Goal: Find contact information: Find contact information

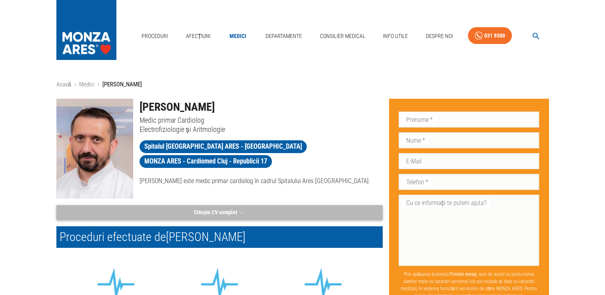
click at [234, 210] on button "Citește CV complet" at bounding box center [219, 212] width 326 height 15
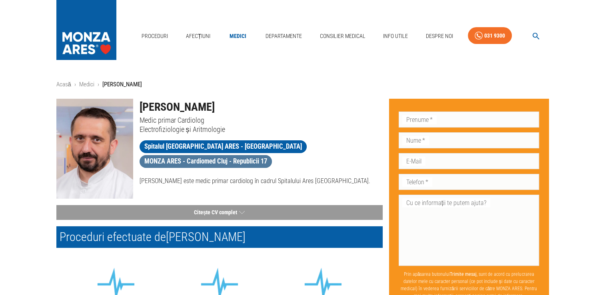
click at [200, 159] on span "MONZA ARES - Cardiomed Cluj - Republicii 17" at bounding box center [206, 161] width 132 height 10
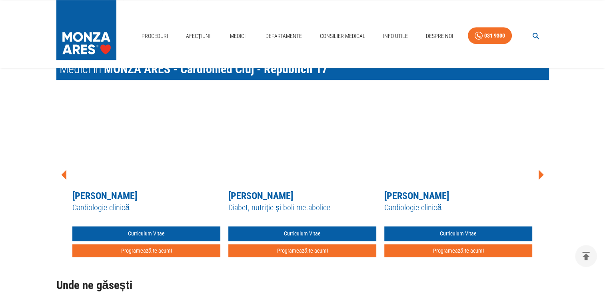
scroll to position [600, 0]
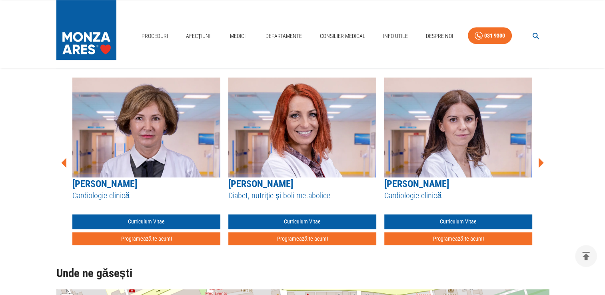
click at [64, 163] on icon at bounding box center [64, 163] width 5 height 10
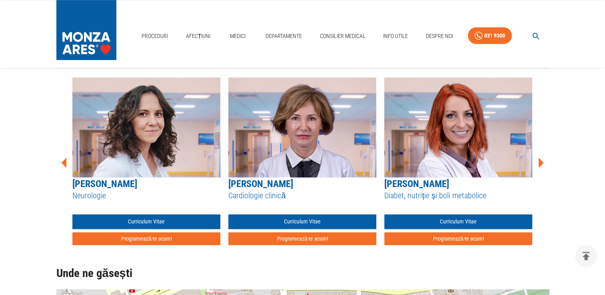
click at [64, 163] on icon at bounding box center [64, 163] width 5 height 10
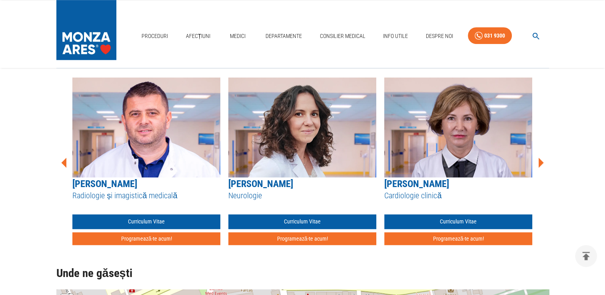
click at [64, 163] on icon at bounding box center [64, 163] width 5 height 10
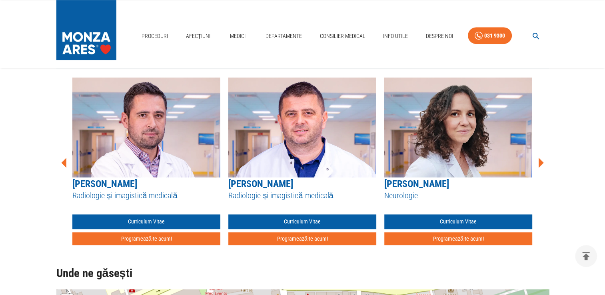
click at [64, 163] on icon at bounding box center [64, 163] width 5 height 10
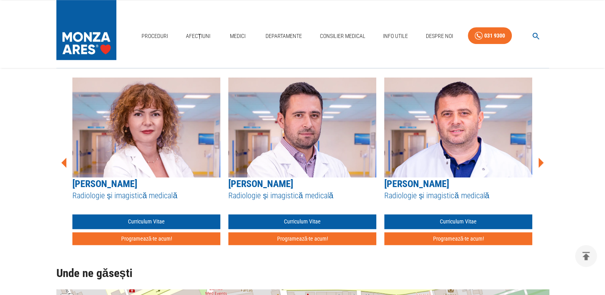
click at [64, 163] on icon at bounding box center [64, 163] width 5 height 10
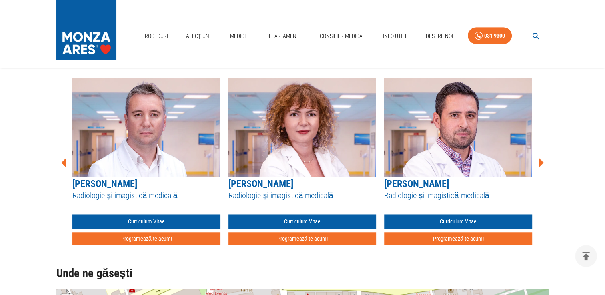
click at [64, 163] on icon at bounding box center [64, 163] width 5 height 10
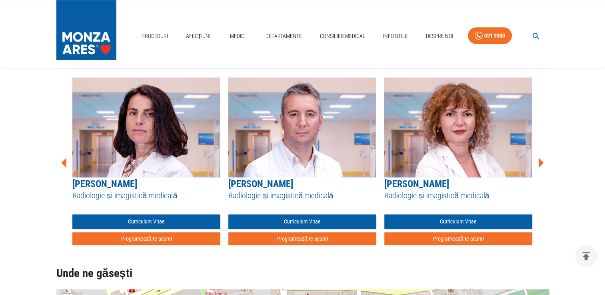
click at [64, 163] on icon at bounding box center [64, 163] width 5 height 10
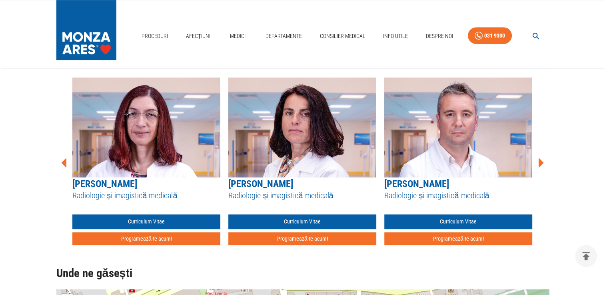
click at [64, 163] on icon at bounding box center [64, 163] width 5 height 10
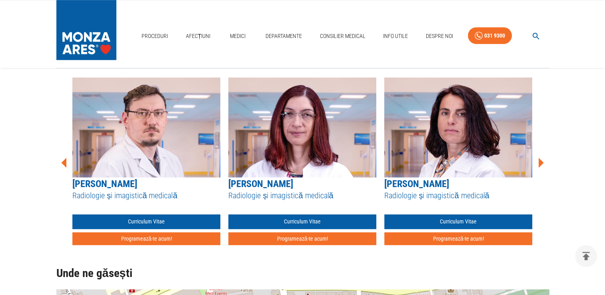
click at [64, 163] on icon at bounding box center [64, 163] width 5 height 10
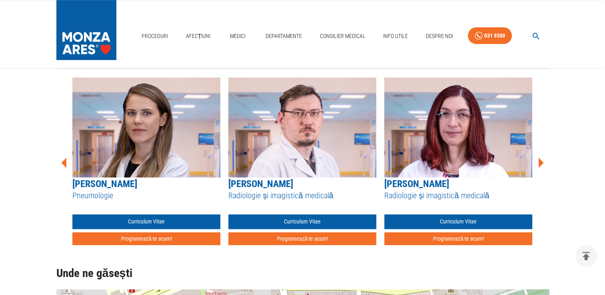
click at [64, 163] on icon at bounding box center [64, 163] width 5 height 10
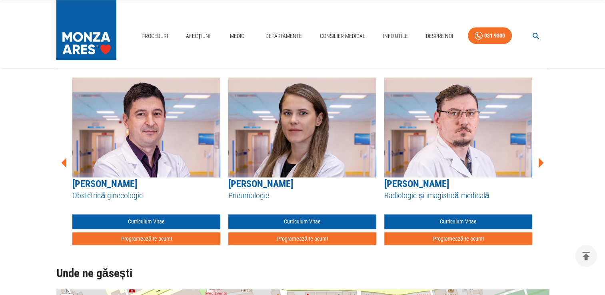
click at [64, 163] on icon at bounding box center [64, 163] width 5 height 10
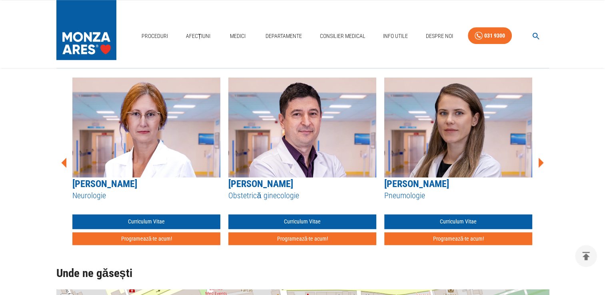
click at [64, 163] on icon at bounding box center [64, 163] width 5 height 10
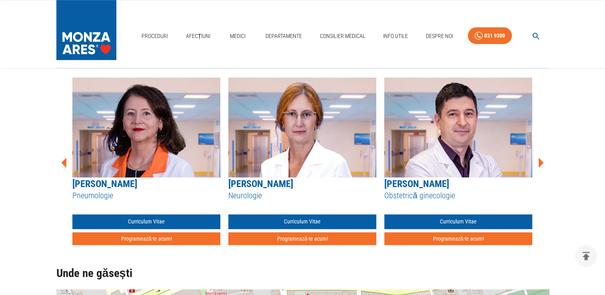
click at [64, 163] on icon at bounding box center [64, 163] width 5 height 10
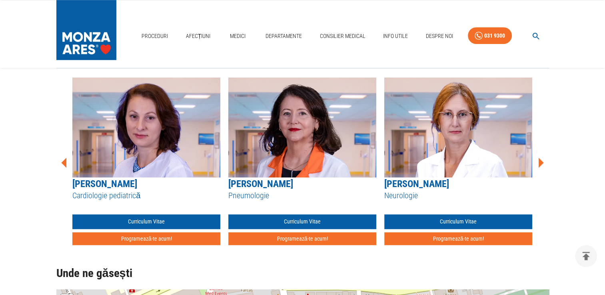
click at [64, 163] on icon at bounding box center [64, 163] width 5 height 10
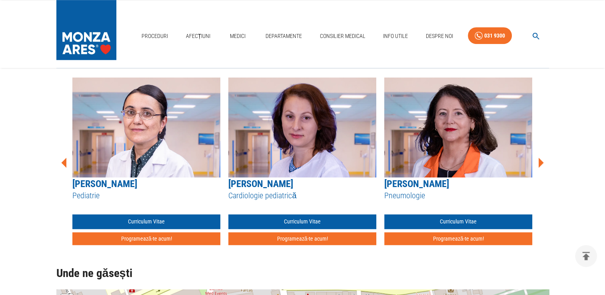
click at [64, 163] on icon at bounding box center [64, 163] width 5 height 10
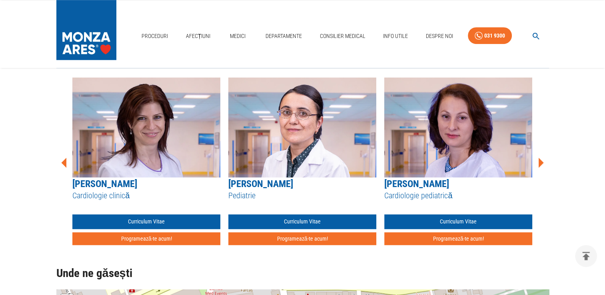
click at [64, 163] on icon at bounding box center [64, 163] width 5 height 10
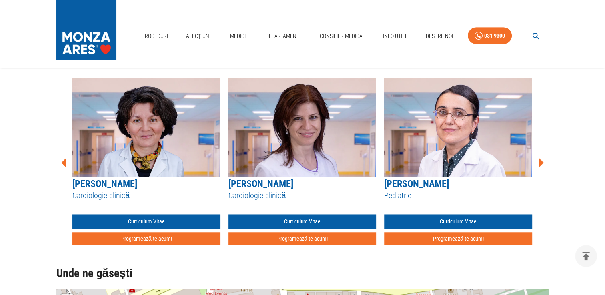
click at [64, 163] on icon at bounding box center [64, 163] width 5 height 10
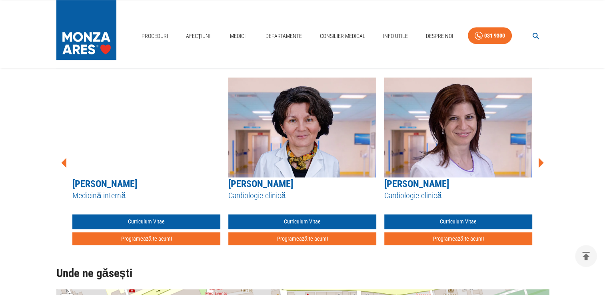
click at [64, 163] on icon at bounding box center [64, 163] width 5 height 10
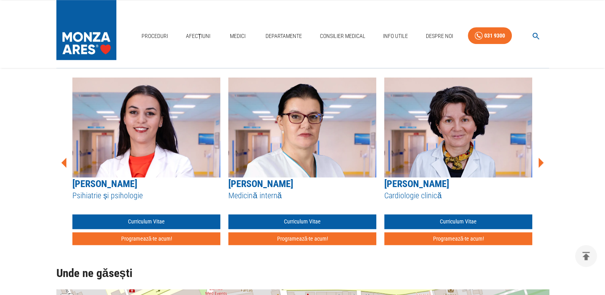
click at [64, 163] on icon at bounding box center [64, 163] width 5 height 10
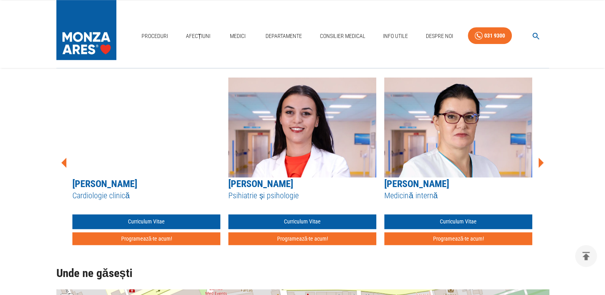
click at [64, 163] on icon at bounding box center [64, 163] width 5 height 10
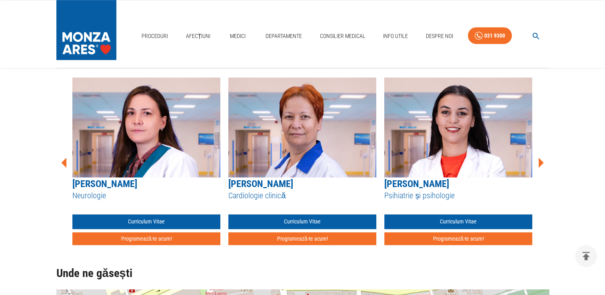
click at [64, 163] on icon at bounding box center [64, 163] width 5 height 10
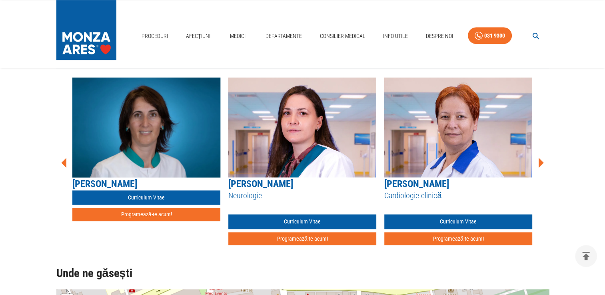
click at [64, 163] on icon at bounding box center [64, 163] width 5 height 10
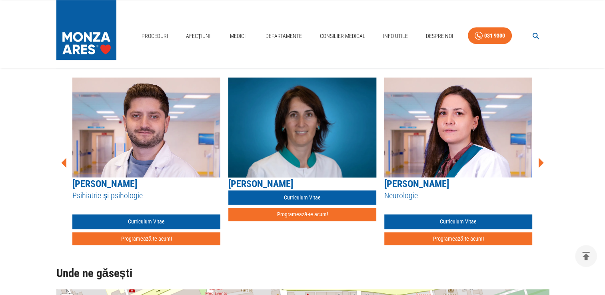
click at [64, 163] on icon at bounding box center [64, 163] width 5 height 10
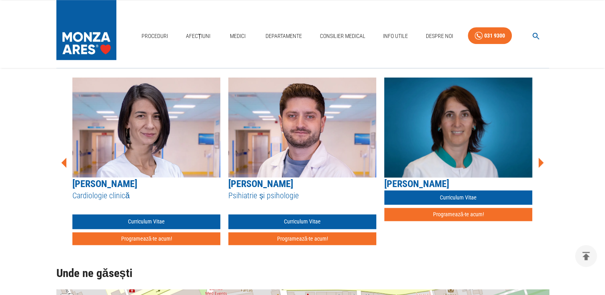
click at [64, 163] on icon at bounding box center [64, 163] width 5 height 10
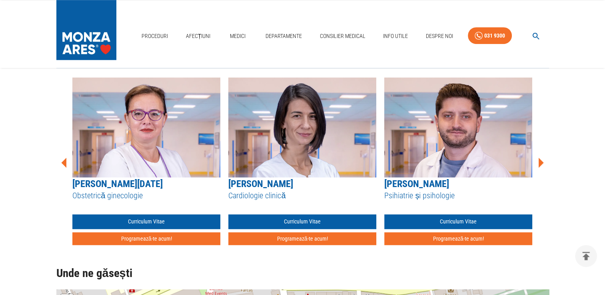
click at [64, 163] on icon at bounding box center [64, 163] width 5 height 10
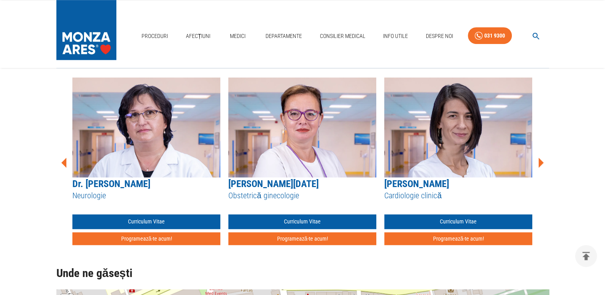
click at [64, 163] on icon at bounding box center [64, 163] width 5 height 10
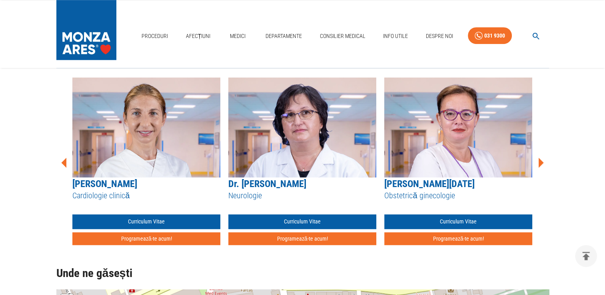
click at [64, 163] on icon at bounding box center [64, 163] width 5 height 10
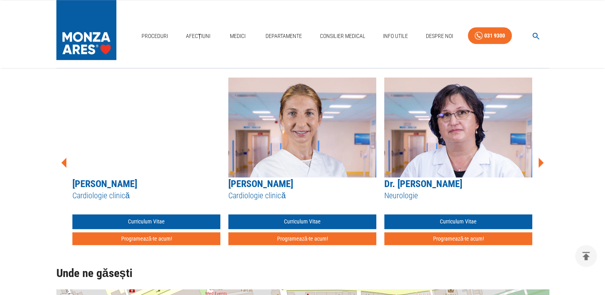
click at [64, 163] on icon at bounding box center [64, 163] width 5 height 10
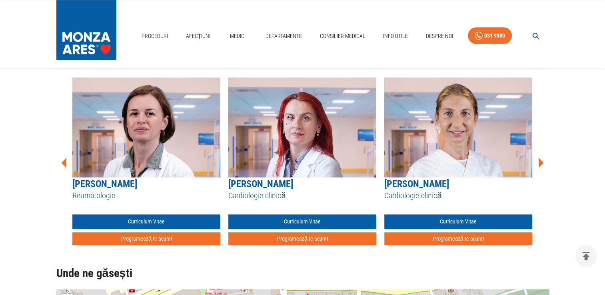
click at [64, 163] on icon at bounding box center [64, 163] width 5 height 10
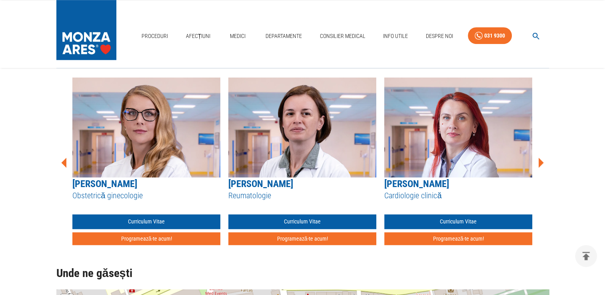
click at [64, 163] on icon at bounding box center [64, 163] width 5 height 10
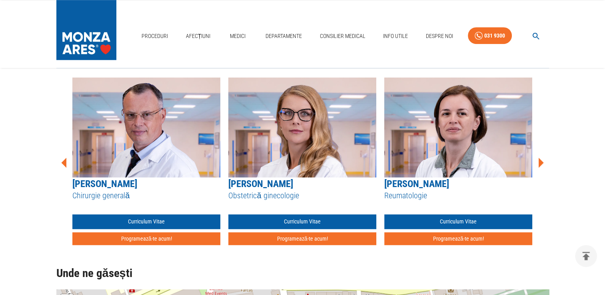
click at [64, 163] on icon at bounding box center [64, 163] width 5 height 10
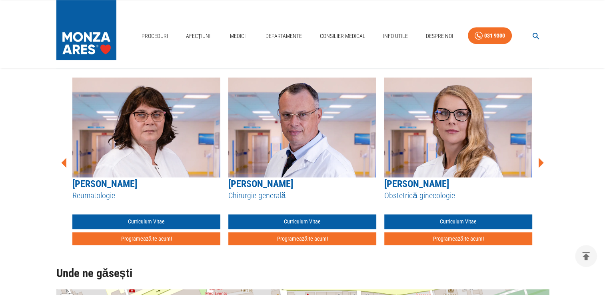
click at [64, 163] on icon at bounding box center [64, 163] width 5 height 10
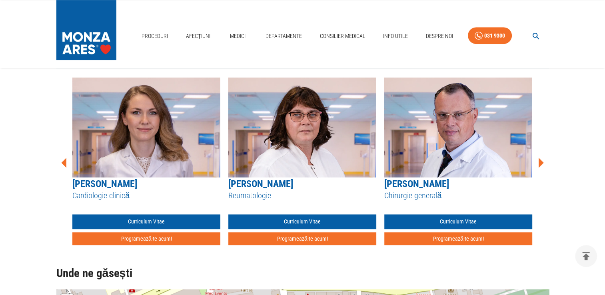
click at [64, 163] on icon at bounding box center [64, 163] width 5 height 10
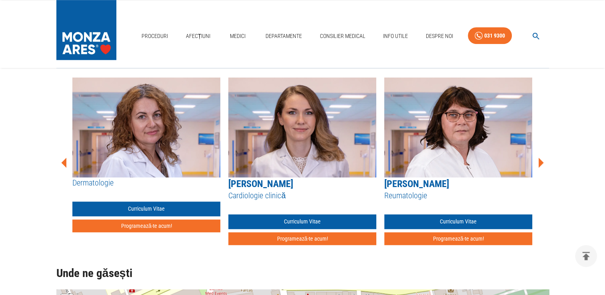
click at [64, 163] on icon at bounding box center [64, 163] width 5 height 10
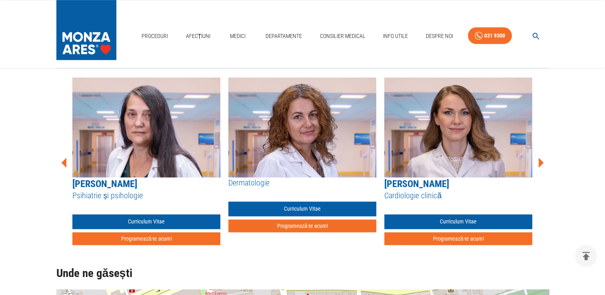
click at [64, 163] on icon at bounding box center [64, 163] width 5 height 10
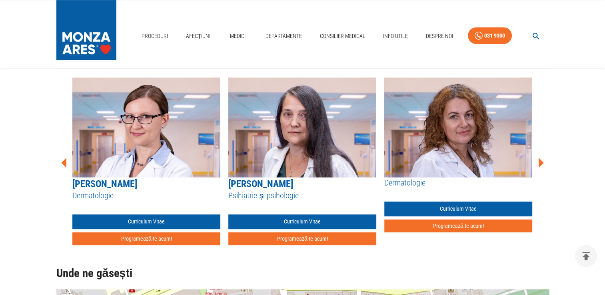
click at [64, 163] on icon at bounding box center [64, 163] width 5 height 10
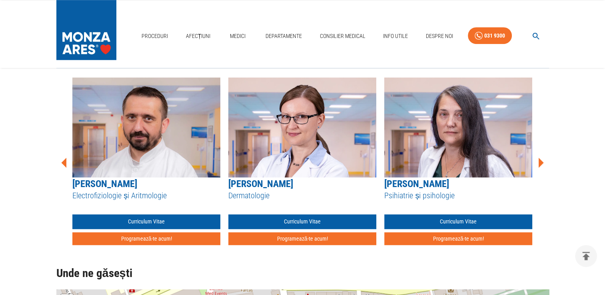
click at [64, 163] on icon at bounding box center [64, 163] width 5 height 10
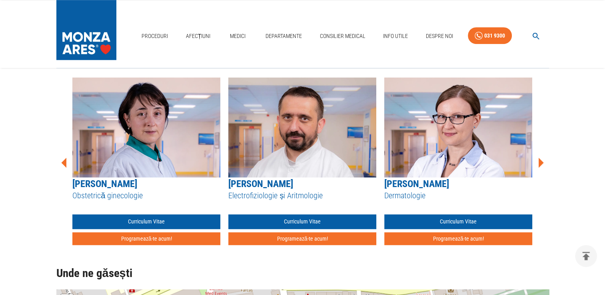
click at [64, 163] on icon at bounding box center [64, 163] width 5 height 10
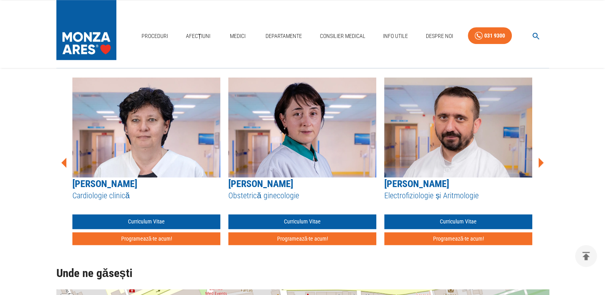
click at [64, 163] on icon at bounding box center [64, 163] width 5 height 10
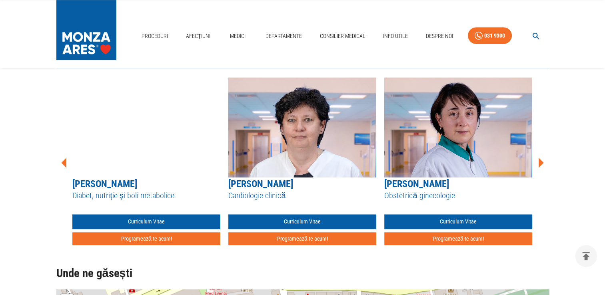
click at [64, 163] on icon at bounding box center [64, 163] width 5 height 10
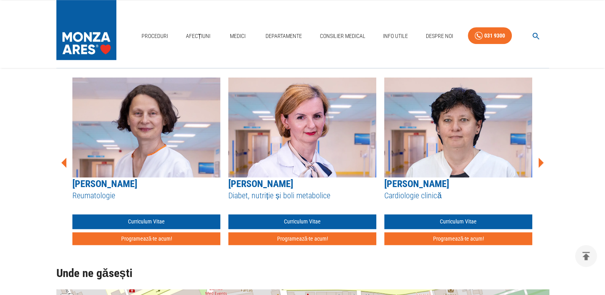
click at [64, 163] on icon at bounding box center [64, 163] width 5 height 10
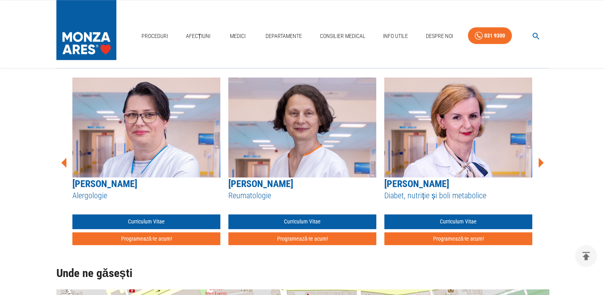
click at [64, 163] on icon at bounding box center [64, 163] width 5 height 10
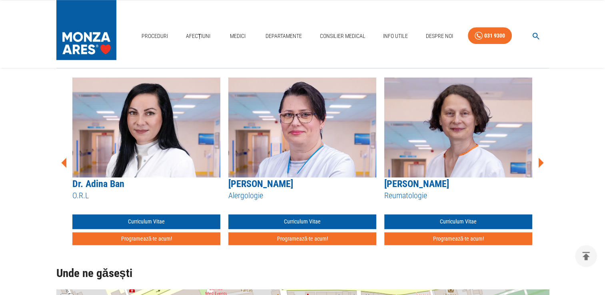
click at [64, 163] on icon at bounding box center [64, 163] width 5 height 10
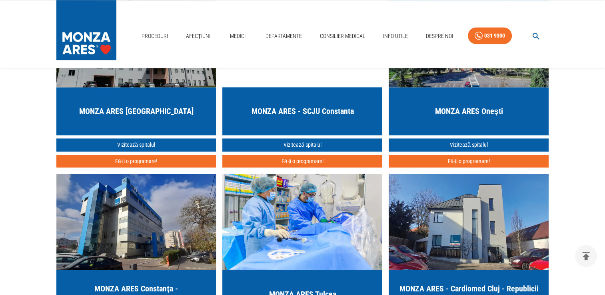
scroll to position [1200, 0]
